Goal: Transaction & Acquisition: Purchase product/service

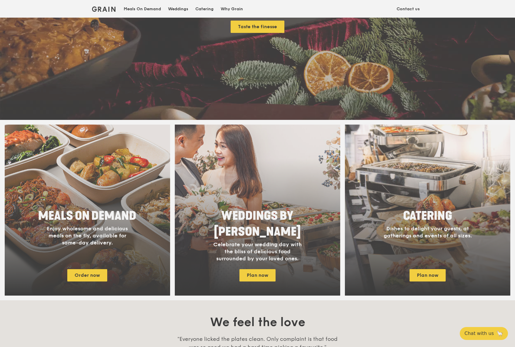
scroll to position [126, 0]
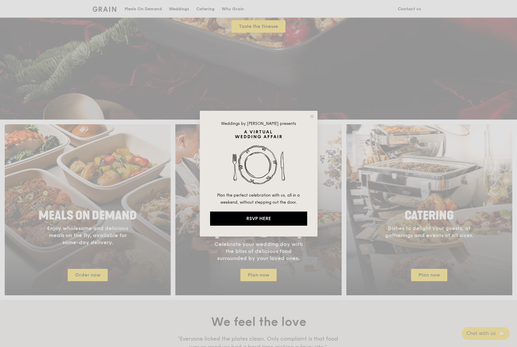
click at [314, 115] on div "Weddings by [PERSON_NAME] presents Plan the perfect celebration with us, all in…" at bounding box center [259, 174] width 118 height 126
click at [310, 118] on icon at bounding box center [311, 116] width 3 height 3
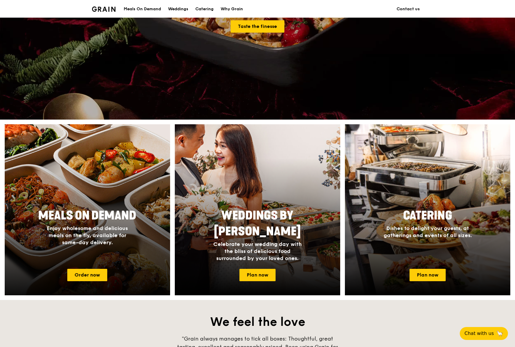
click at [117, 214] on span "Meals On Demand" at bounding box center [87, 216] width 98 height 14
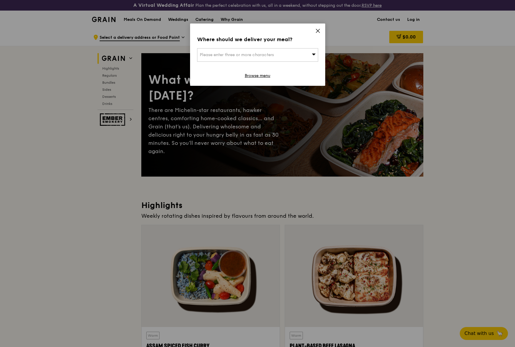
click at [268, 55] on span "Please enter three or more characters" at bounding box center [237, 54] width 74 height 5
type input "188607"
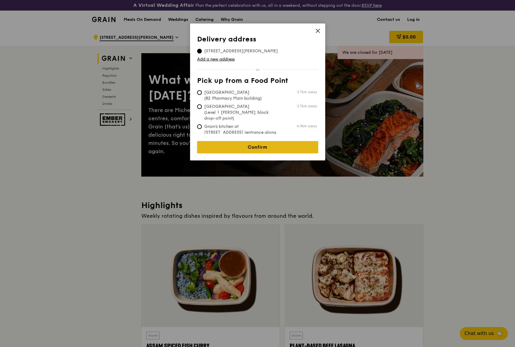
click at [275, 143] on link "Confirm" at bounding box center [257, 147] width 121 height 12
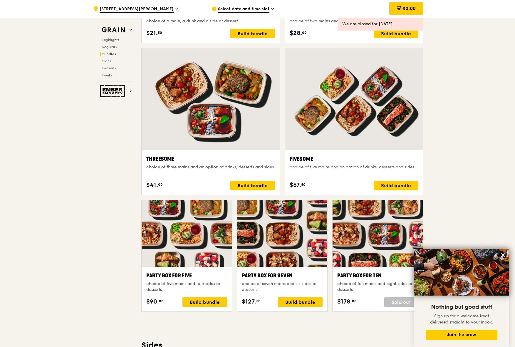
scroll to position [1010, 0]
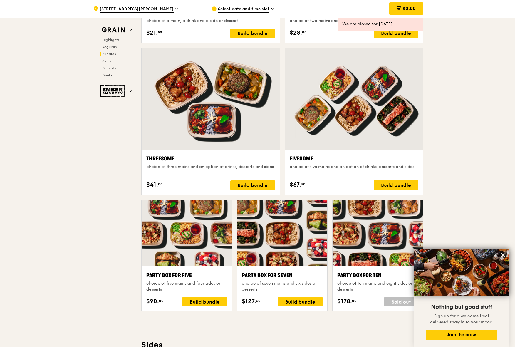
click at [449, 156] on div ".cls-1 { fill: none; stroke: #fff; stroke-linecap: round; stroke-linejoin: roun…" at bounding box center [257, 262] width 515 height 2488
click at [502, 254] on icon at bounding box center [503, 255] width 5 height 5
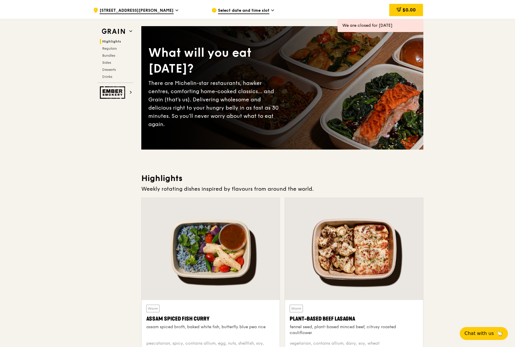
scroll to position [0, 0]
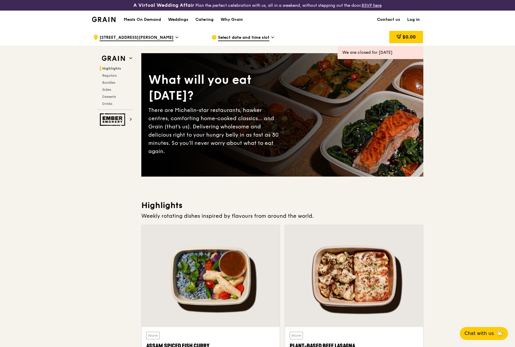
click at [272, 36] on icon at bounding box center [272, 37] width 3 height 5
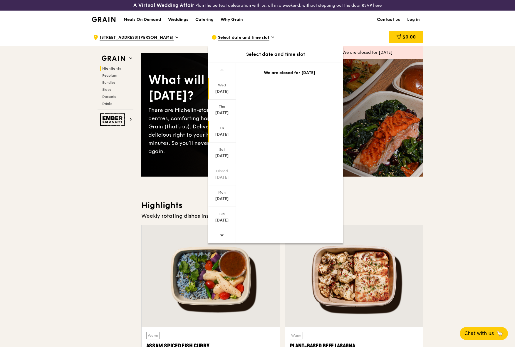
click at [224, 132] on div "[DATE]" at bounding box center [222, 135] width 26 height 6
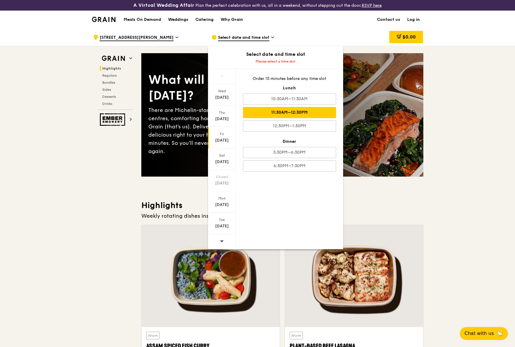
click at [303, 116] on div "11:30AM–12:30PM" at bounding box center [289, 112] width 93 height 11
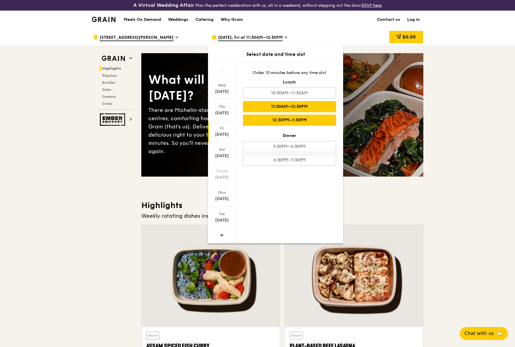
click at [303, 123] on div "12:30PM–1:30PM" at bounding box center [289, 120] width 93 height 11
click at [297, 107] on div "11:30AM–12:30PM" at bounding box center [289, 106] width 93 height 11
click at [219, 134] on div "[DATE]" at bounding box center [222, 135] width 26 height 6
click at [298, 109] on div "11:30AM–12:30PM" at bounding box center [289, 106] width 93 height 11
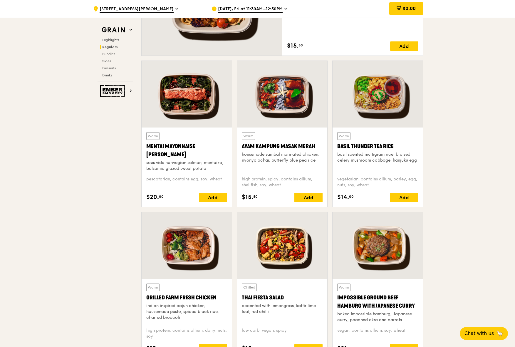
scroll to position [499, 0]
